Goal: Communication & Community: Answer question/provide support

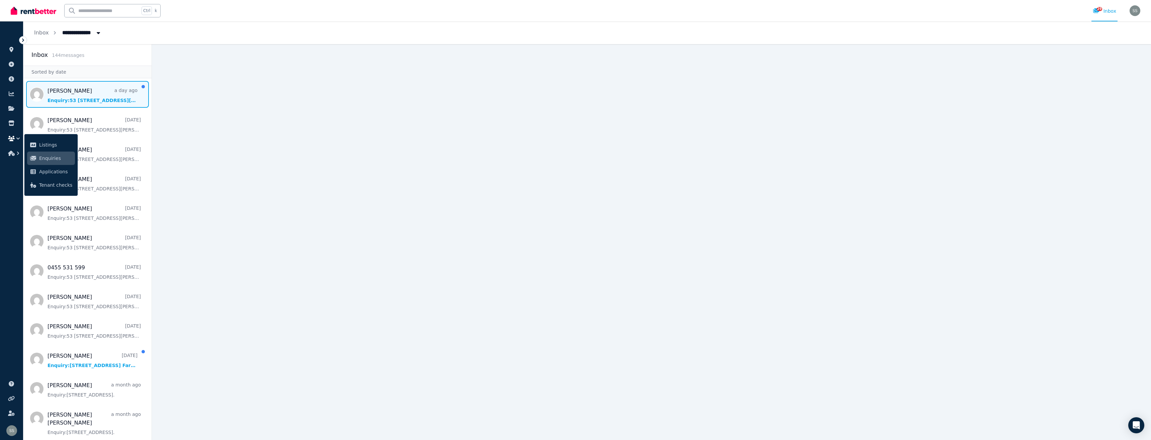
click at [83, 103] on span "Message list" at bounding box center [87, 94] width 128 height 27
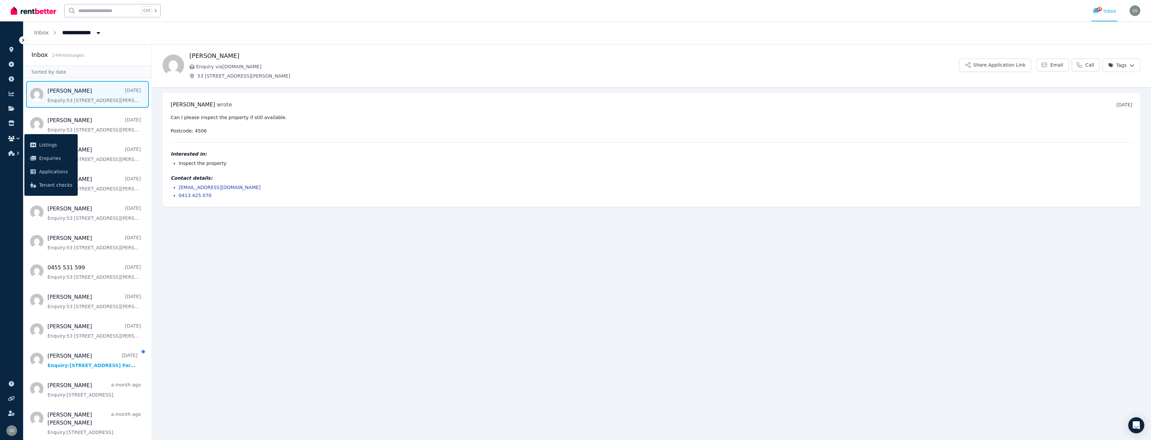
click at [84, 97] on span "Message list" at bounding box center [87, 94] width 128 height 27
click at [73, 124] on span "Message list" at bounding box center [87, 123] width 128 height 27
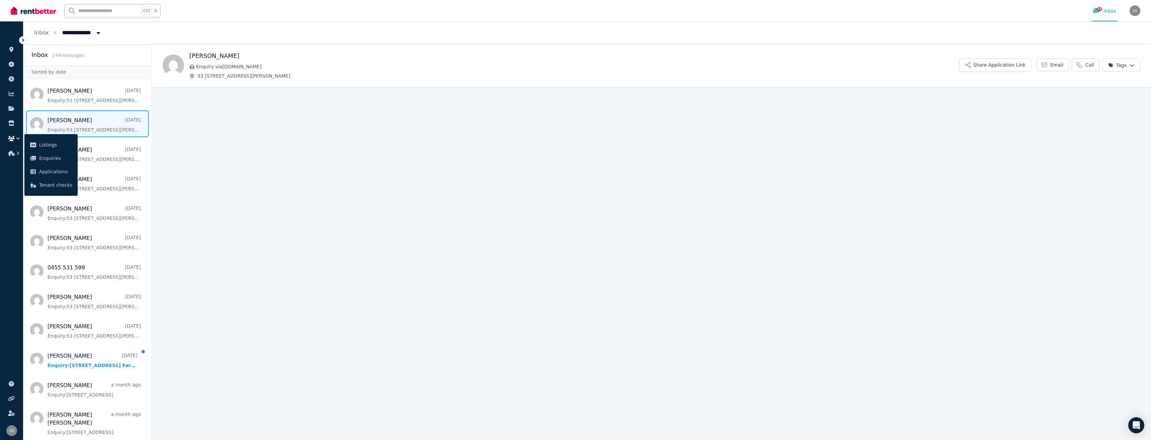
click at [79, 121] on span "Message list" at bounding box center [87, 123] width 128 height 27
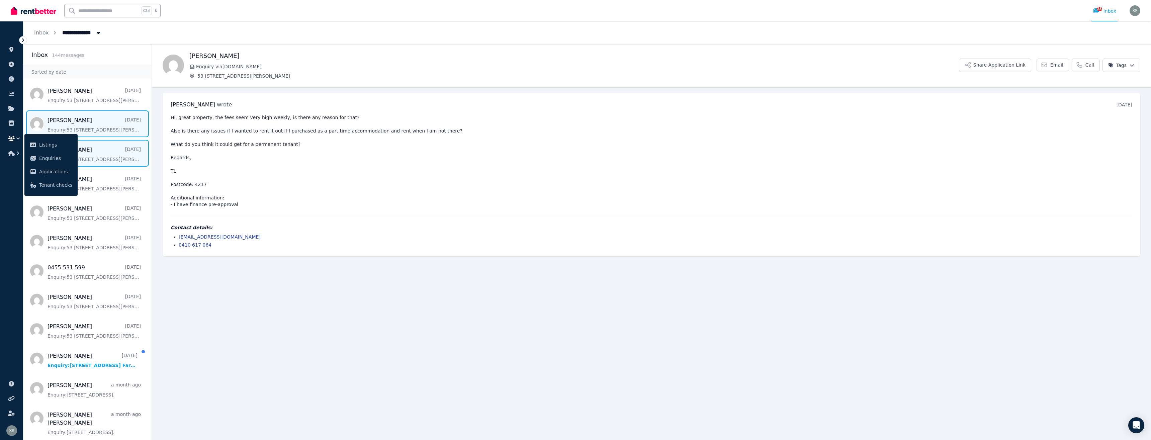
click at [95, 145] on span "Message list" at bounding box center [87, 153] width 128 height 27
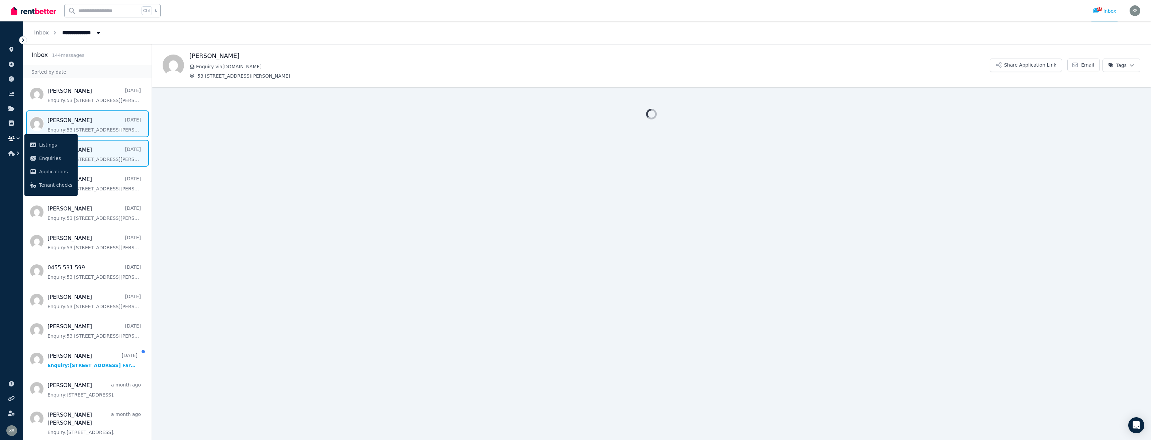
click at [92, 127] on span "Message list" at bounding box center [87, 123] width 128 height 27
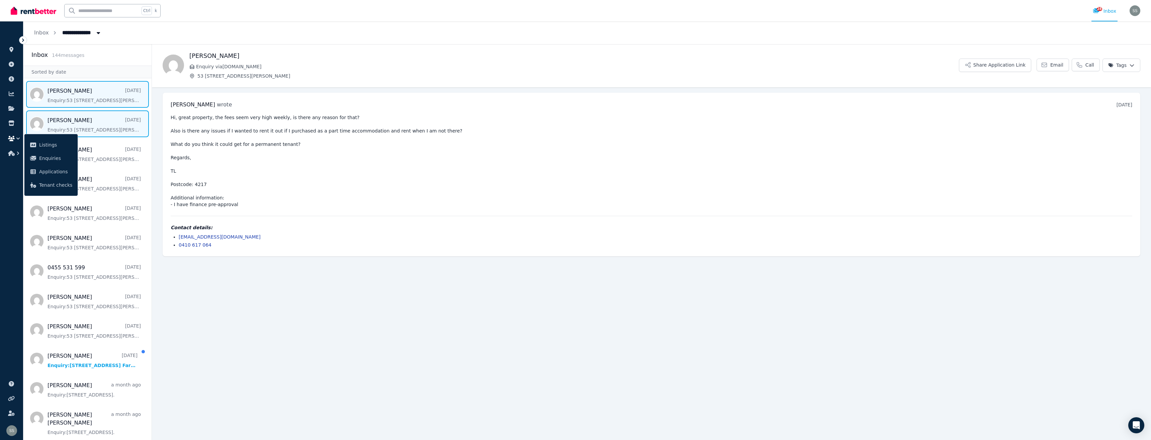
click at [71, 91] on span "Message list" at bounding box center [87, 94] width 128 height 27
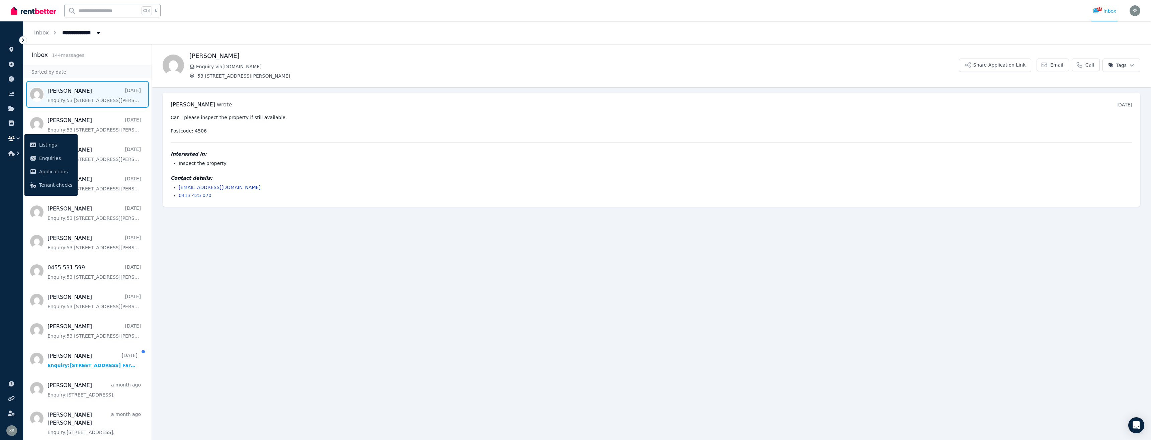
click at [83, 102] on span "Message list" at bounding box center [87, 94] width 128 height 27
